Goal: Task Accomplishment & Management: Manage account settings

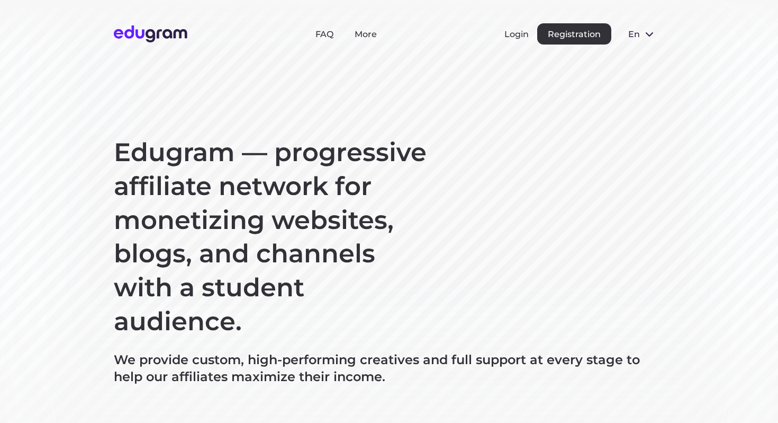
click at [514, 36] on button "Login" at bounding box center [517, 34] width 24 height 10
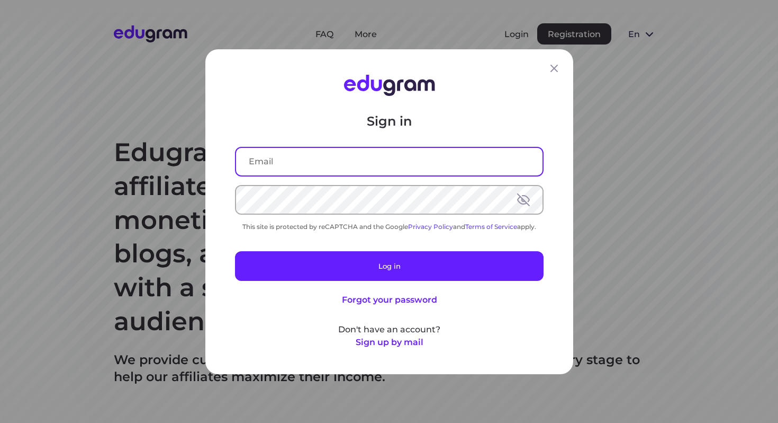
click at [387, 156] on input "text" at bounding box center [389, 161] width 307 height 28
type input "admin@teampro.com"
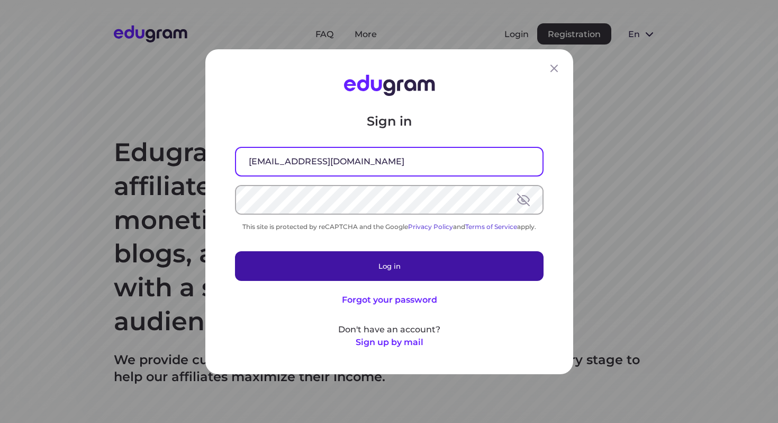
click at [347, 263] on button "Log in" at bounding box center [389, 265] width 309 height 30
